Goal: Use online tool/utility

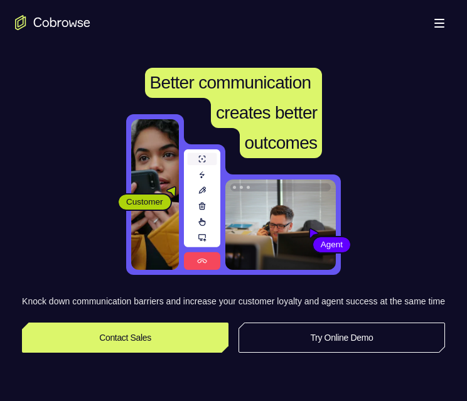
click at [300, 353] on link "Try Online Demo" at bounding box center [342, 338] width 207 height 30
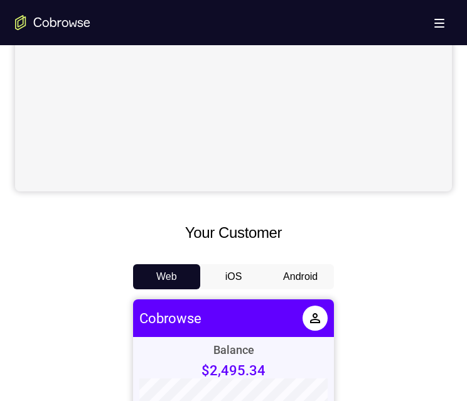
scroll to position [565, 0]
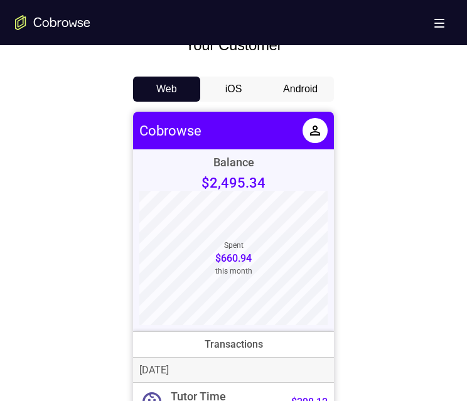
click at [290, 90] on button "Android" at bounding box center [300, 89] width 67 height 25
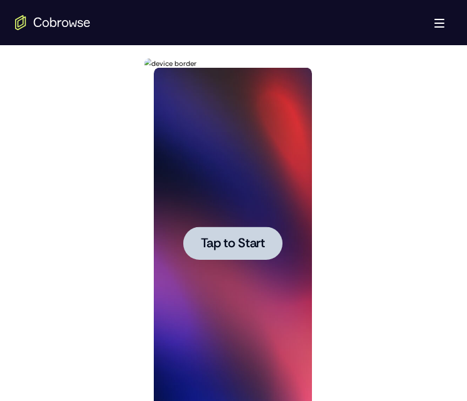
scroll to position [0, 0]
click at [222, 237] on span "Tap to Start" at bounding box center [232, 243] width 64 height 13
click at [222, 235] on div at bounding box center [232, 244] width 158 height 352
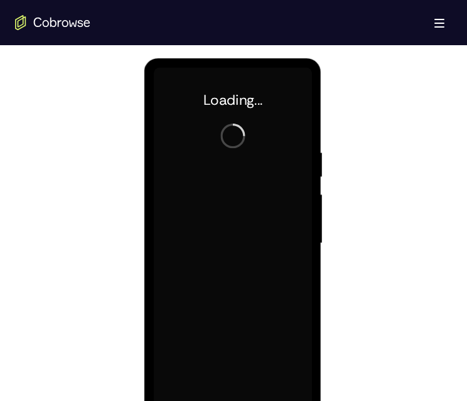
scroll to position [691, 0]
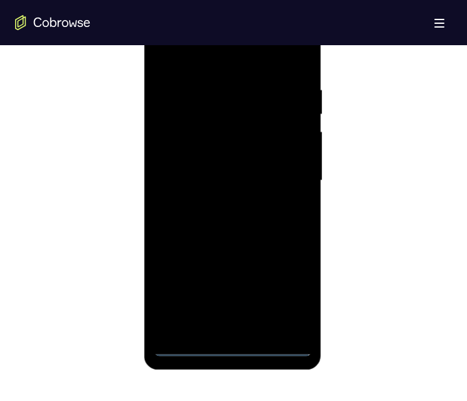
click at [229, 350] on div at bounding box center [232, 181] width 158 height 352
click at [290, 301] on div at bounding box center [232, 181] width 158 height 352
drag, startPoint x: 263, startPoint y: 63, endPoint x: 417, endPoint y: 33, distance: 156.9
click at [263, 63] on div at bounding box center [232, 181] width 158 height 352
click at [286, 176] on div at bounding box center [232, 181] width 158 height 352
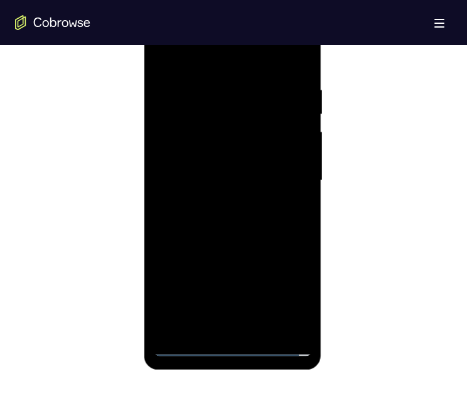
click at [214, 203] on div at bounding box center [232, 181] width 158 height 352
click at [233, 161] on div at bounding box center [232, 181] width 158 height 352
click at [220, 126] on div at bounding box center [232, 181] width 158 height 352
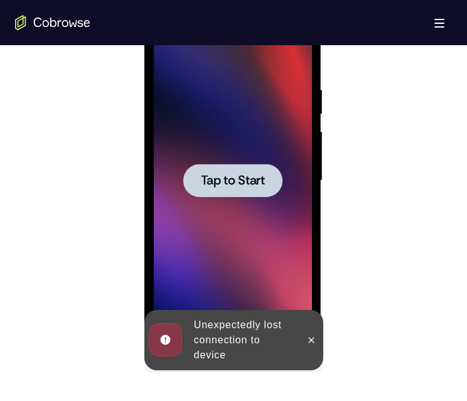
click at [250, 178] on span "Tap to Start" at bounding box center [232, 181] width 64 height 13
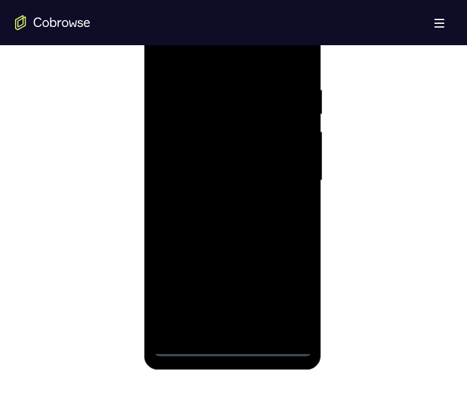
click at [231, 344] on div at bounding box center [232, 181] width 158 height 352
click at [284, 289] on div at bounding box center [232, 181] width 158 height 352
click at [242, 62] on div at bounding box center [232, 181] width 158 height 352
click at [292, 178] on div at bounding box center [232, 181] width 158 height 352
click at [285, 173] on div at bounding box center [232, 181] width 158 height 352
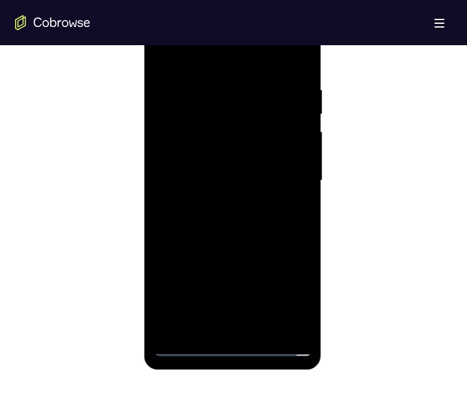
click at [293, 171] on div at bounding box center [232, 181] width 158 height 352
click at [215, 330] on div at bounding box center [232, 181] width 158 height 352
click at [242, 166] on div at bounding box center [232, 181] width 158 height 352
click at [232, 147] on div at bounding box center [232, 181] width 158 height 352
click at [256, 183] on div at bounding box center [232, 181] width 158 height 352
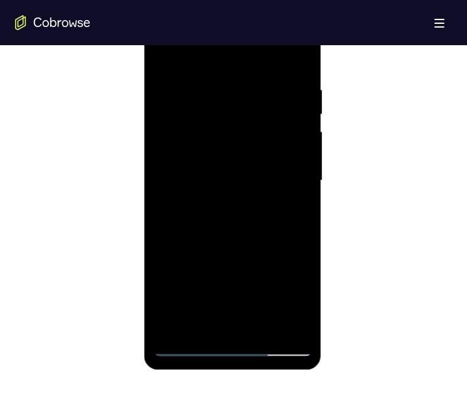
click at [233, 230] on div at bounding box center [232, 181] width 158 height 352
click at [262, 327] on div at bounding box center [232, 181] width 158 height 352
click at [264, 326] on div at bounding box center [232, 181] width 158 height 352
click at [262, 327] on div at bounding box center [232, 181] width 158 height 352
click at [242, 246] on div at bounding box center [232, 181] width 158 height 352
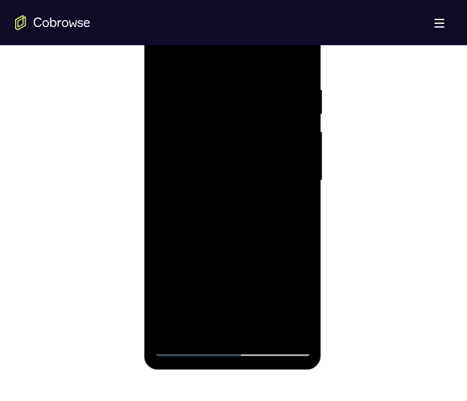
click at [271, 160] on div at bounding box center [232, 181] width 158 height 352
click at [217, 311] on div at bounding box center [232, 181] width 158 height 352
click at [218, 322] on div at bounding box center [232, 181] width 158 height 352
click at [227, 235] on div at bounding box center [232, 181] width 158 height 352
click at [294, 214] on div at bounding box center [232, 181] width 158 height 352
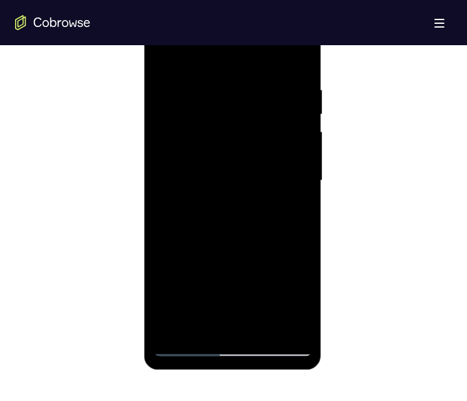
click at [164, 53] on div at bounding box center [232, 181] width 158 height 352
click at [248, 187] on div at bounding box center [232, 181] width 158 height 352
click at [210, 317] on div at bounding box center [232, 181] width 158 height 352
click at [295, 208] on div at bounding box center [232, 181] width 158 height 352
click at [292, 212] on div at bounding box center [232, 181] width 158 height 352
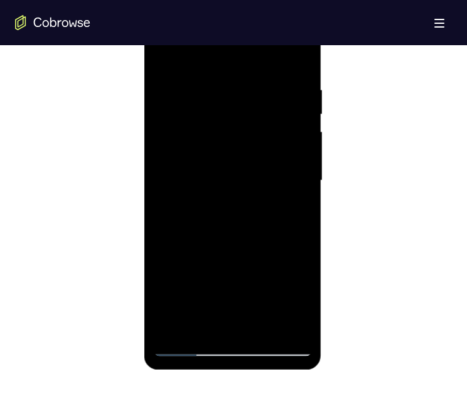
click at [184, 210] on div at bounding box center [232, 181] width 158 height 352
click at [185, 209] on div at bounding box center [232, 181] width 158 height 352
